Goal: Task Accomplishment & Management: Manage account settings

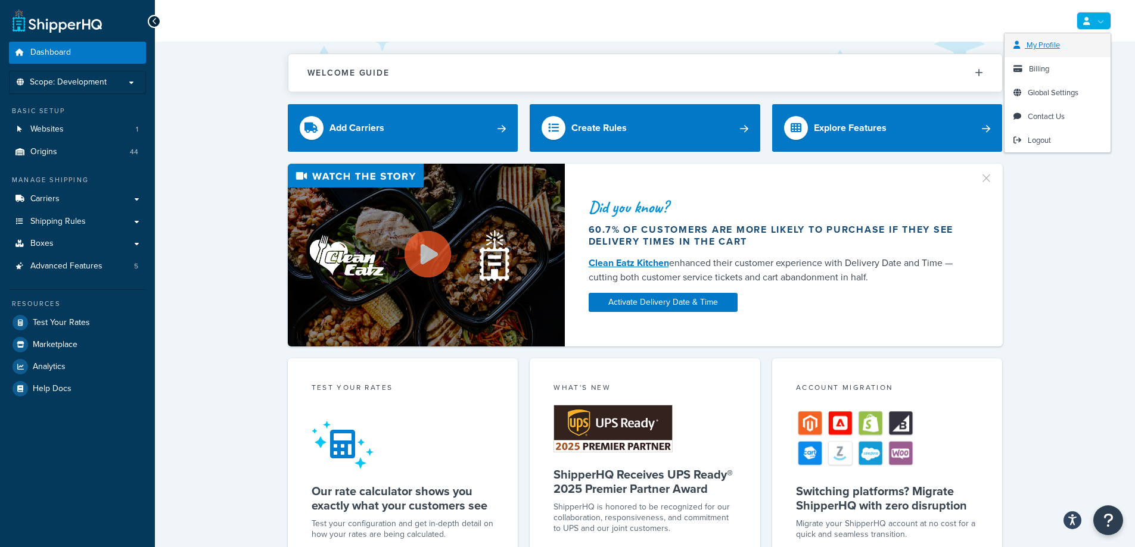
drag, startPoint x: 1100, startPoint y: 18, endPoint x: 1082, endPoint y: 41, distance: 28.8
click at [1099, 18] on link at bounding box center [1093, 21] width 35 height 18
click at [1022, 151] on link "Logout" at bounding box center [1057, 141] width 106 height 24
click at [1025, 144] on link "Logout" at bounding box center [1057, 141] width 106 height 24
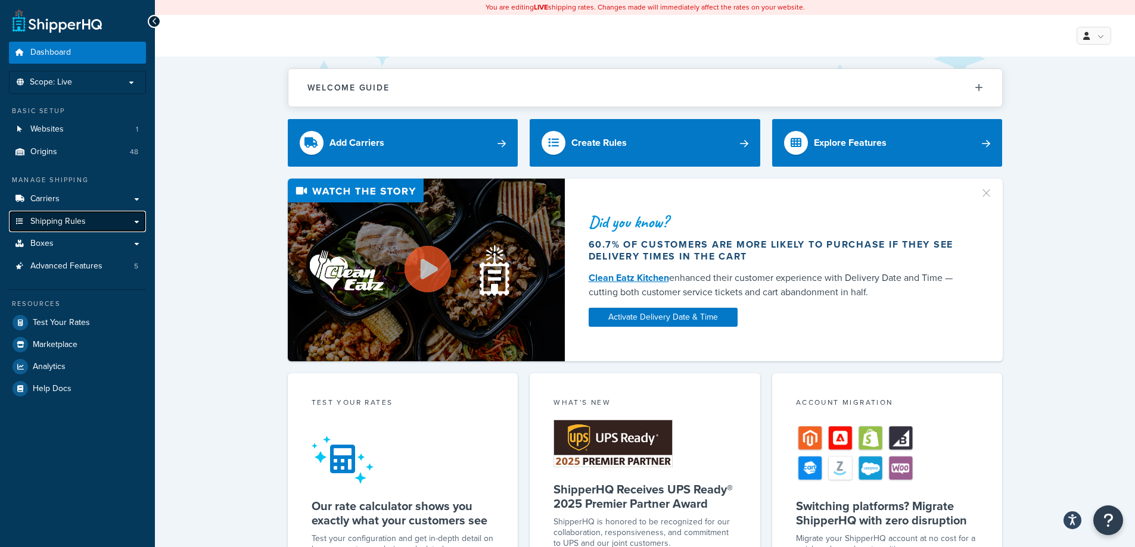
click at [122, 220] on link "Shipping Rules" at bounding box center [77, 222] width 137 height 22
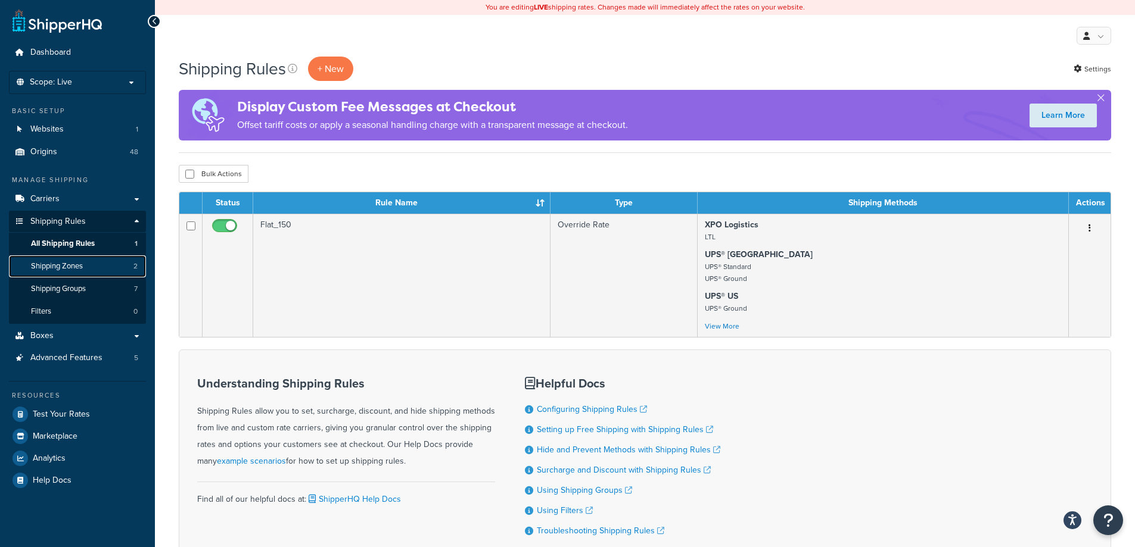
click at [102, 266] on link "Shipping Zones 2" at bounding box center [77, 267] width 137 height 22
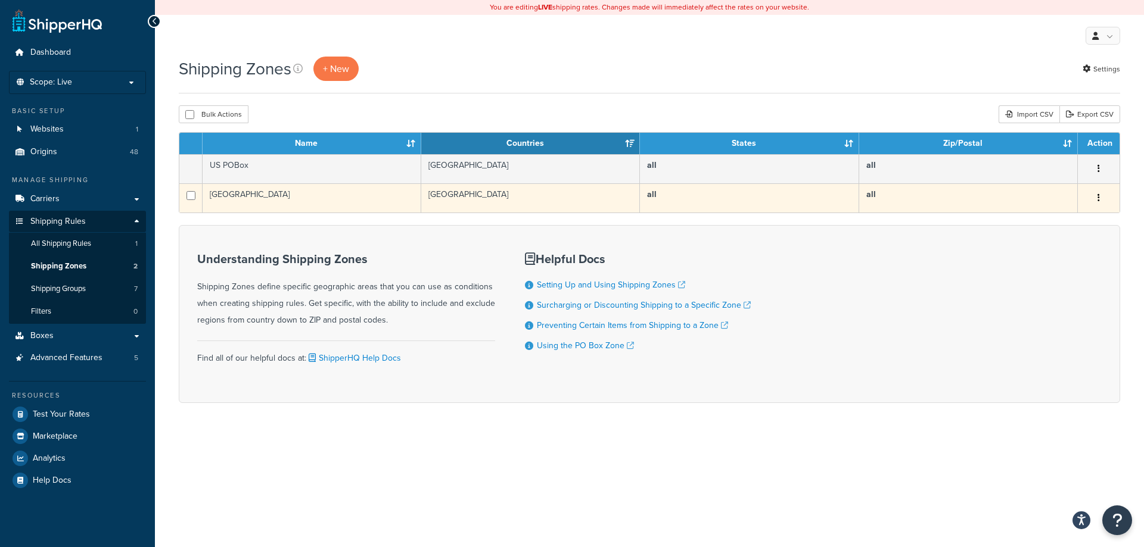
click at [311, 194] on td "[GEOGRAPHIC_DATA]" at bounding box center [312, 197] width 219 height 29
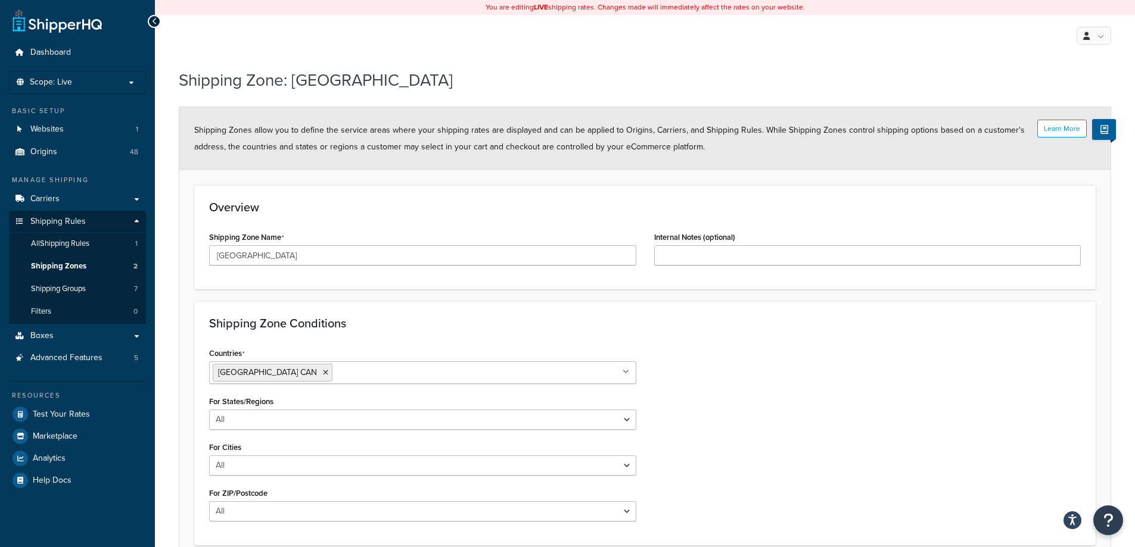
scroll to position [107, 0]
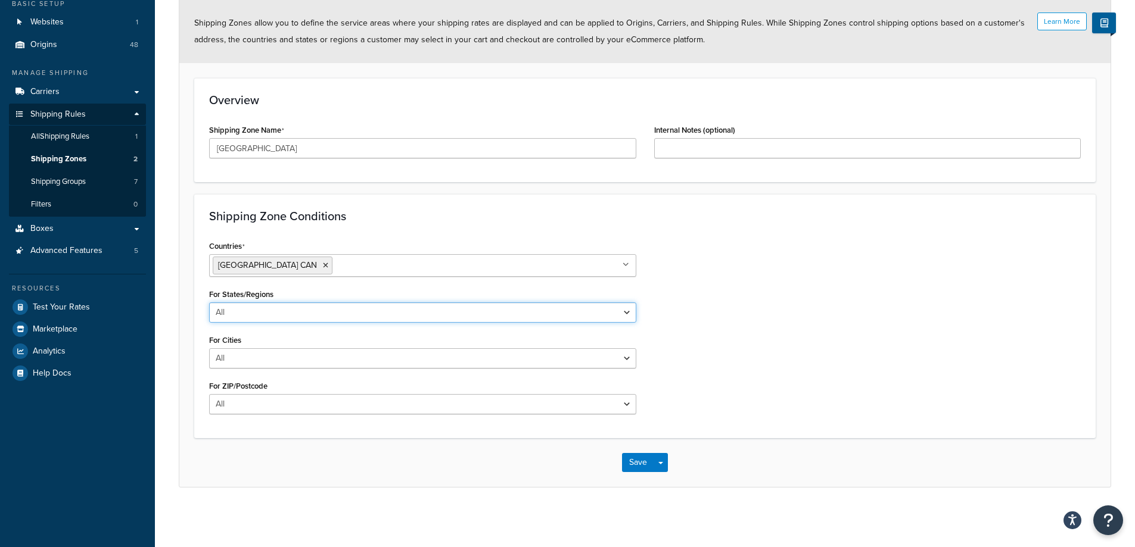
click at [475, 320] on select "All Including Excluding" at bounding box center [422, 313] width 427 height 20
click at [475, 315] on select "All Including Excluding" at bounding box center [422, 313] width 427 height 20
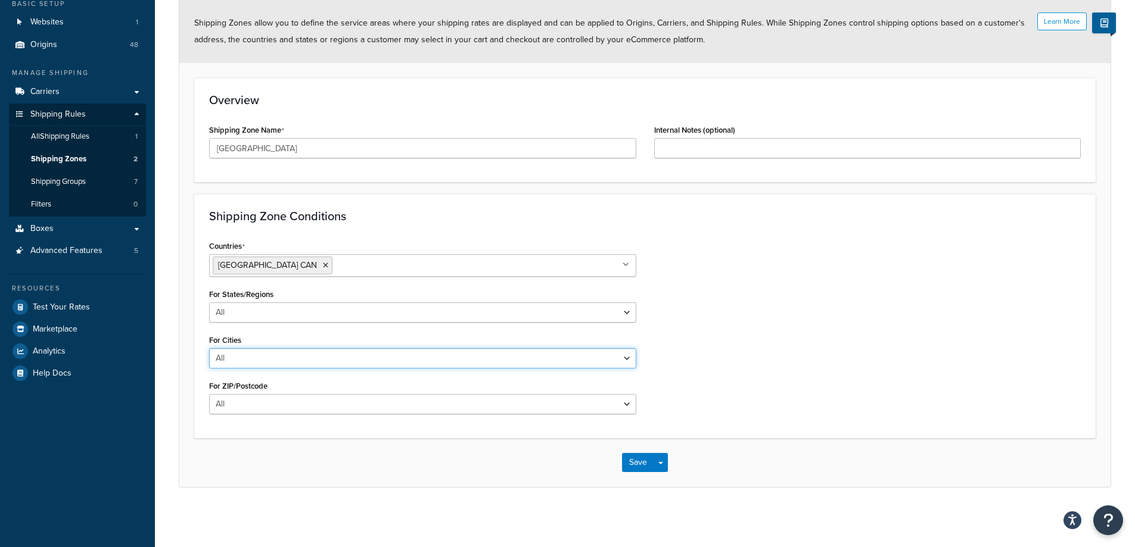
click at [441, 360] on select "All Including Excluding" at bounding box center [422, 358] width 427 height 20
click at [441, 358] on select "All Including Excluding" at bounding box center [422, 358] width 427 height 20
click at [419, 405] on select "All Including Excluding" at bounding box center [422, 404] width 427 height 20
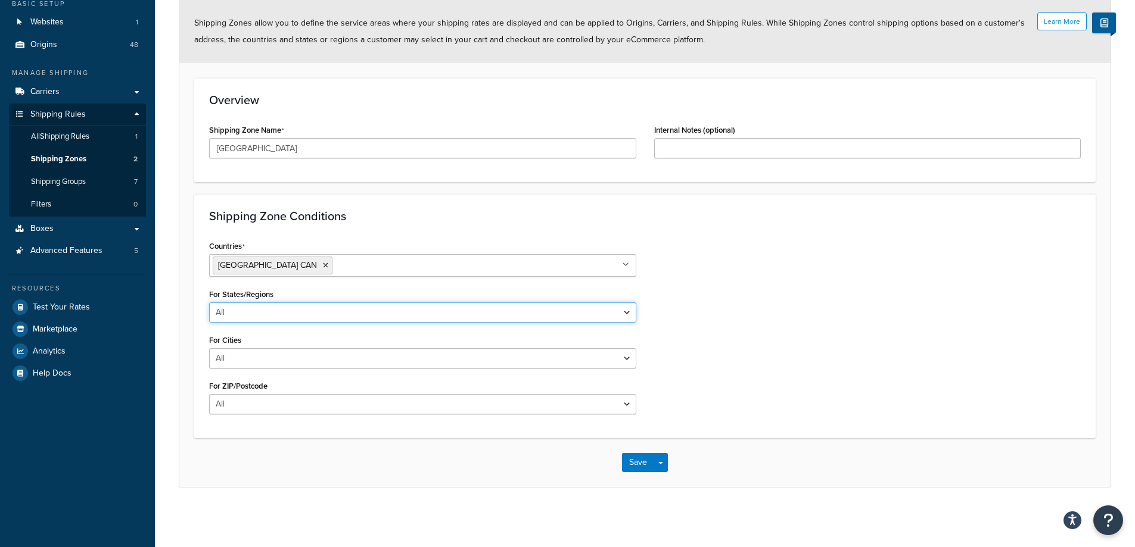
click at [404, 319] on select "All Including Excluding" at bounding box center [422, 313] width 427 height 20
click at [751, 312] on div "Countries [GEOGRAPHIC_DATA] CAN All Countries ALL [GEOGRAPHIC_DATA] [GEOGRAPHIC…" at bounding box center [644, 331] width 889 height 186
